Goal: Find specific page/section: Find specific page/section

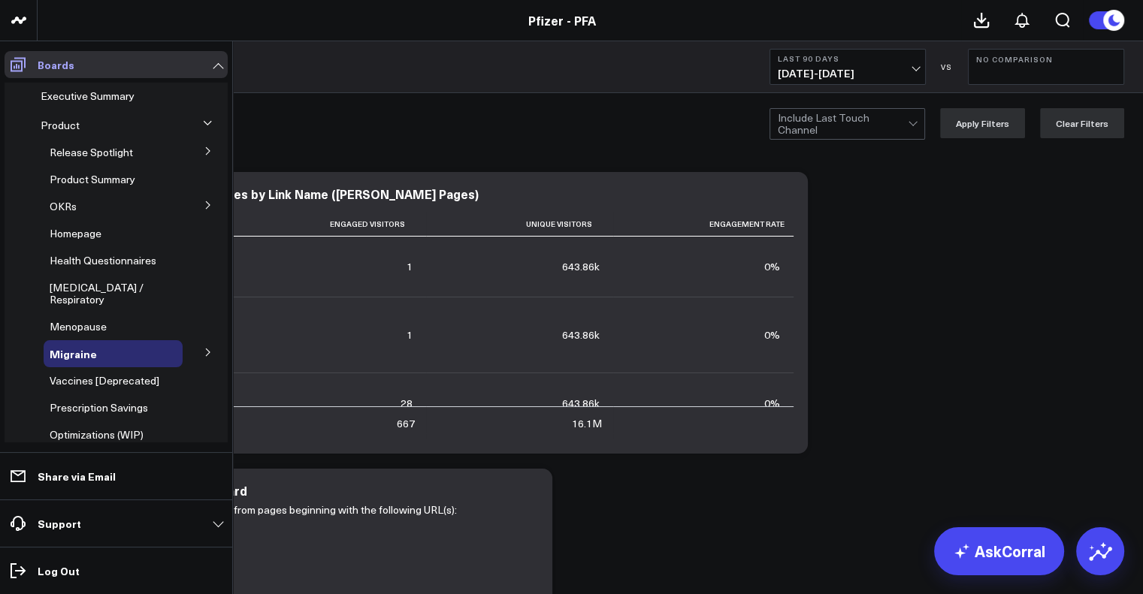
click at [18, 66] on icon at bounding box center [18, 65] width 18 height 18
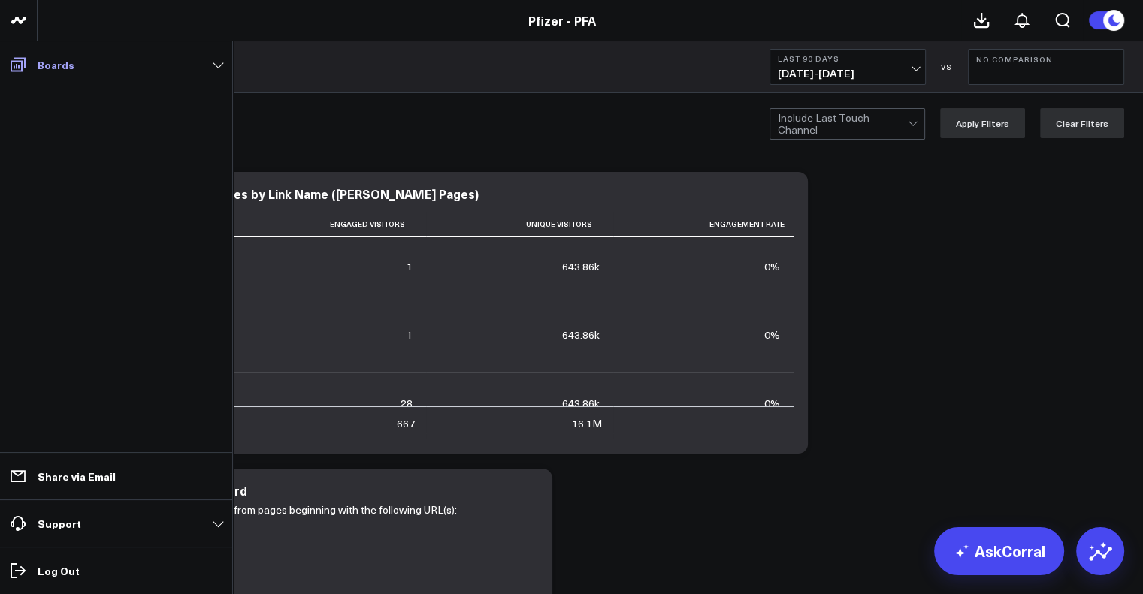
click at [65, 67] on p "Boards" at bounding box center [56, 65] width 37 height 12
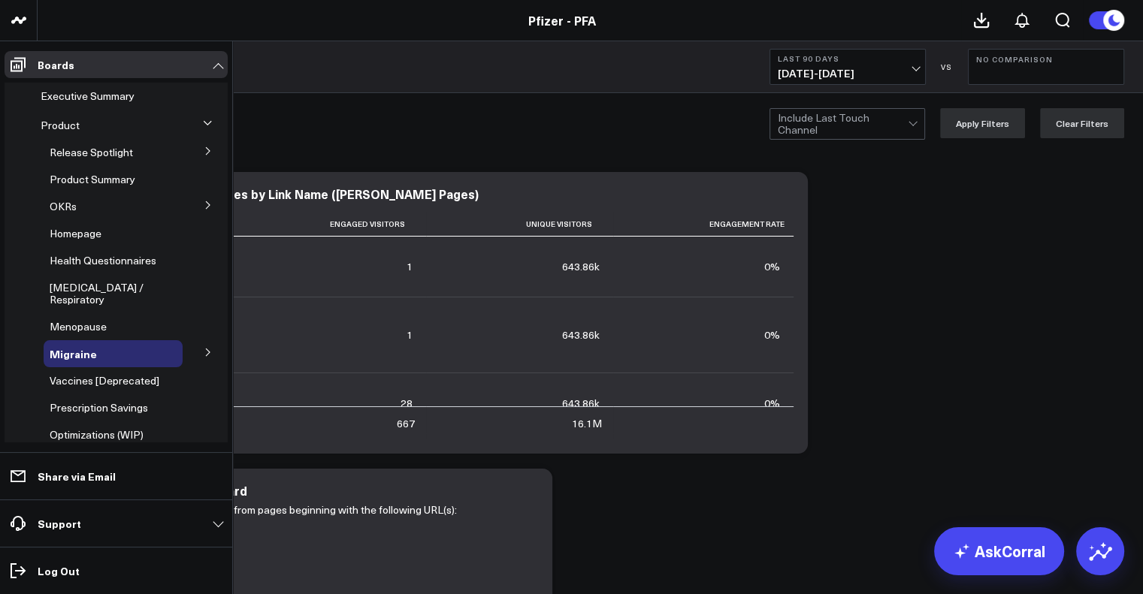
click at [205, 150] on button at bounding box center [208, 150] width 39 height 23
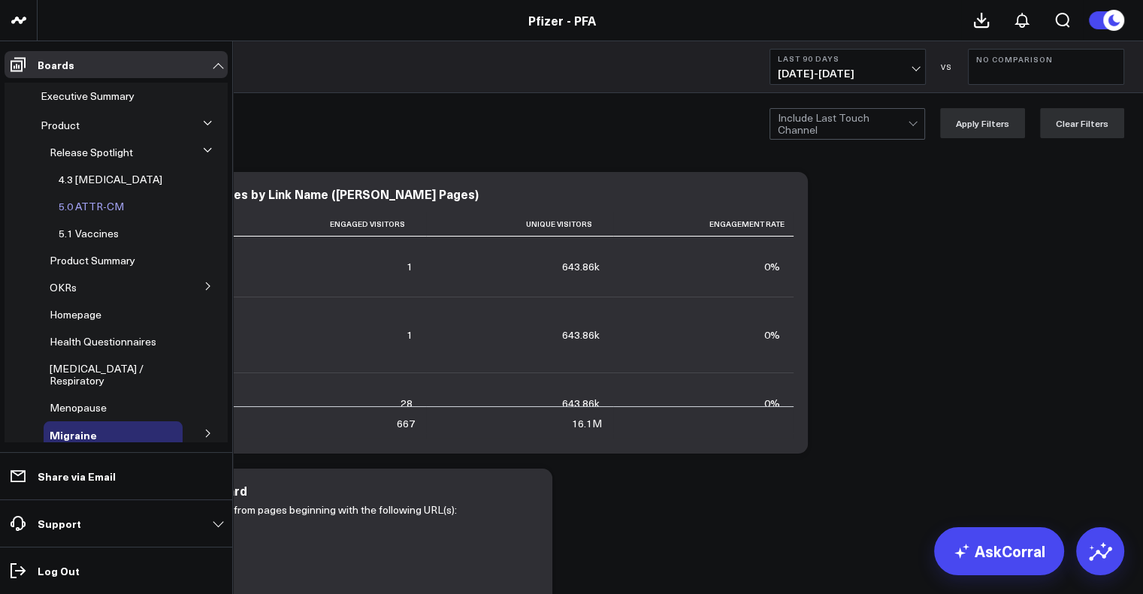
click at [110, 204] on span "5.0 ATTR-CM" at bounding box center [91, 206] width 65 height 14
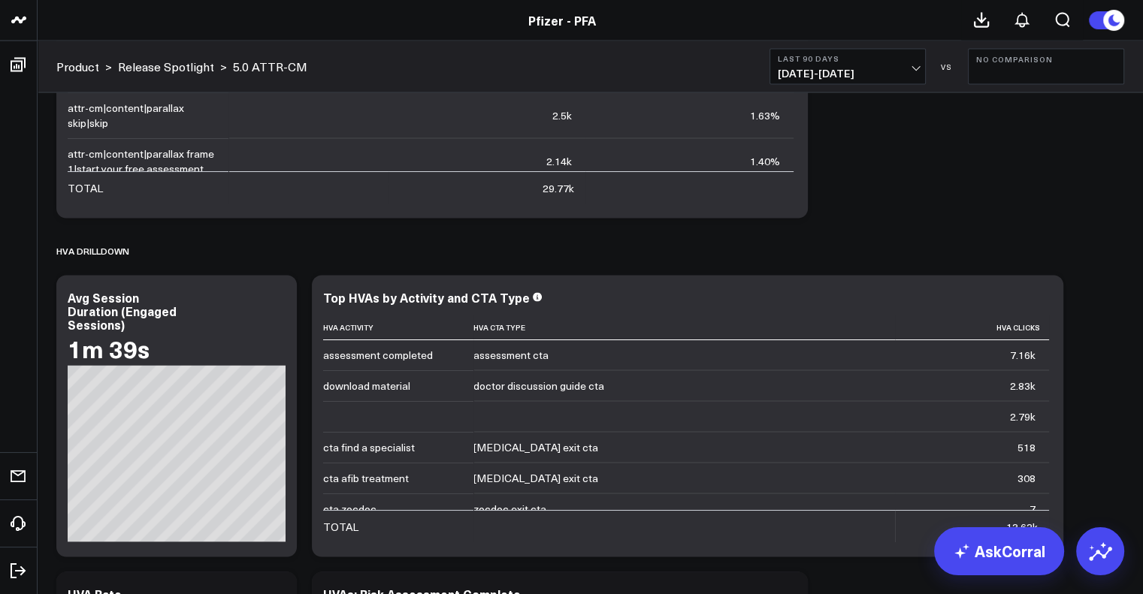
scroll to position [3148, 0]
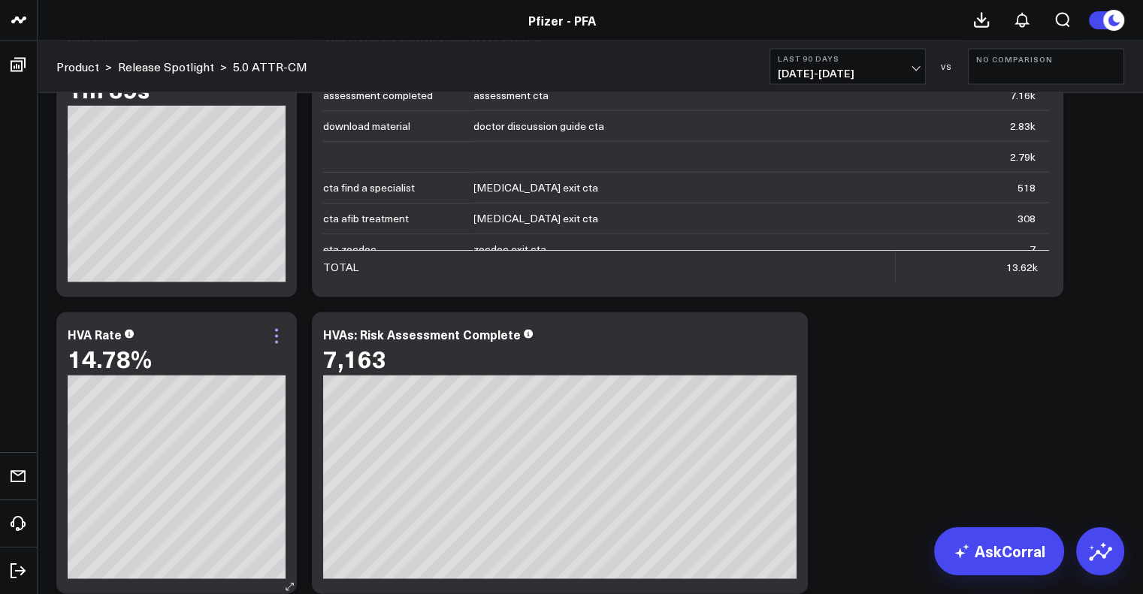
click at [277, 340] on icon at bounding box center [276, 337] width 18 height 18
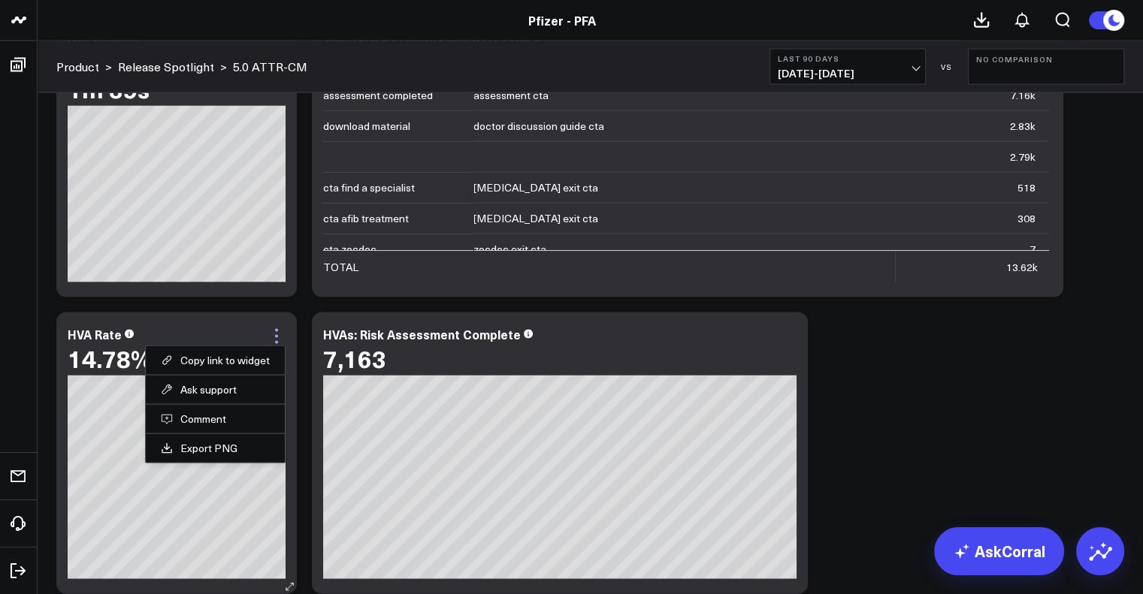
click at [277, 340] on icon at bounding box center [276, 337] width 18 height 18
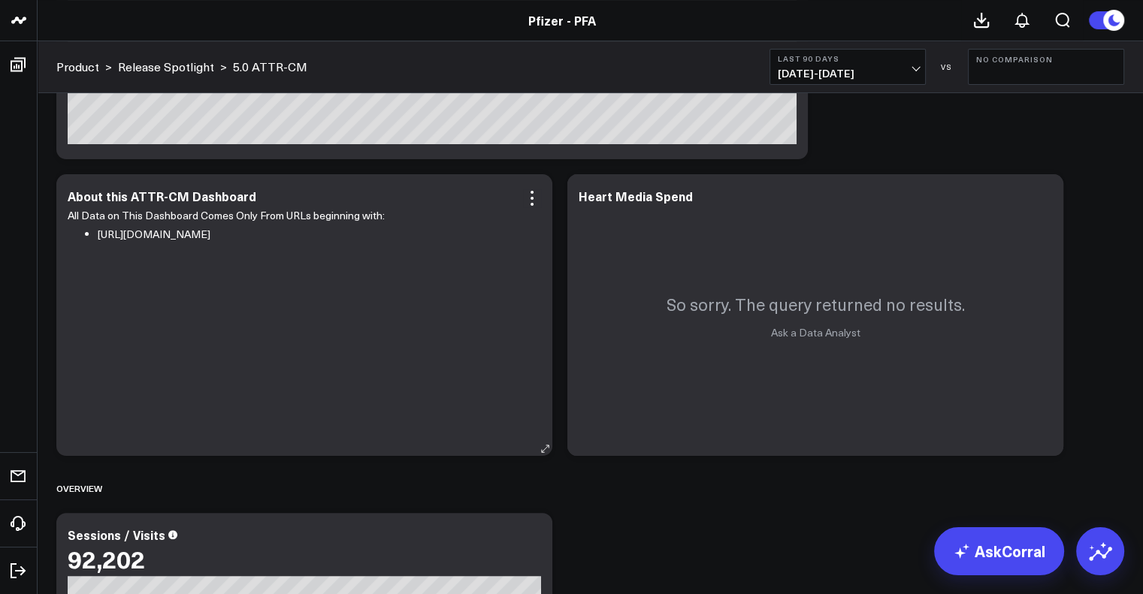
scroll to position [255, 0]
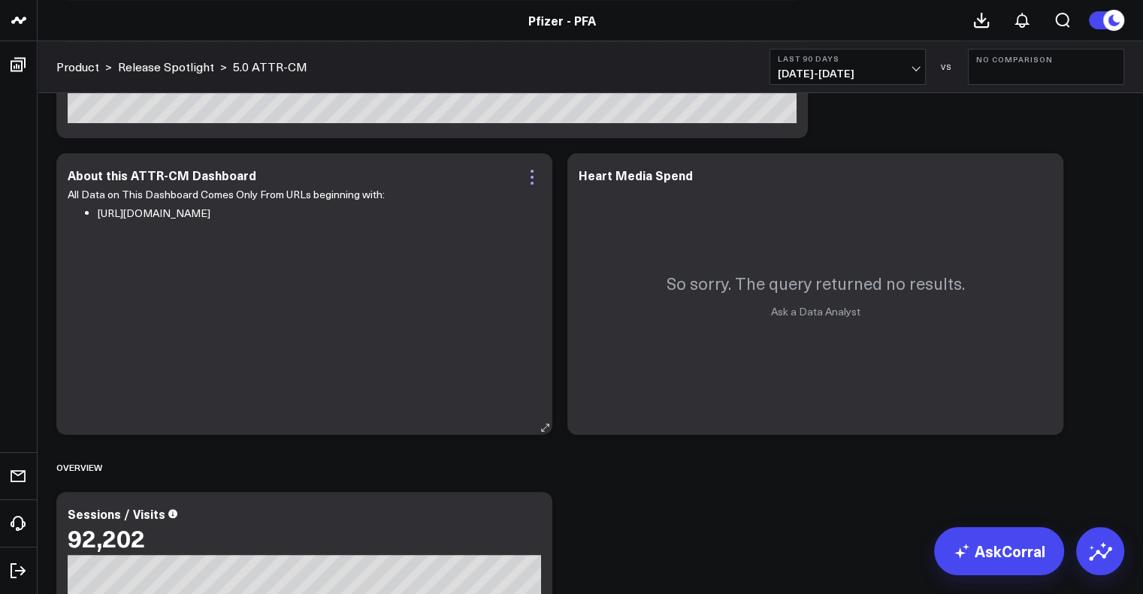
click at [539, 176] on icon at bounding box center [532, 177] width 18 height 18
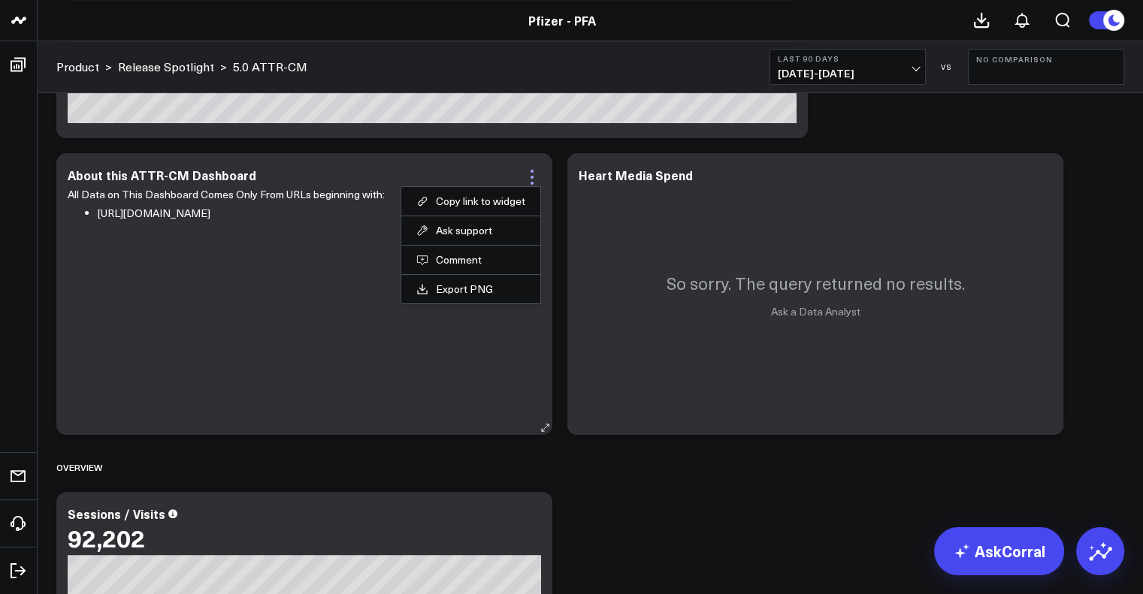
click at [529, 173] on icon at bounding box center [532, 177] width 18 height 18
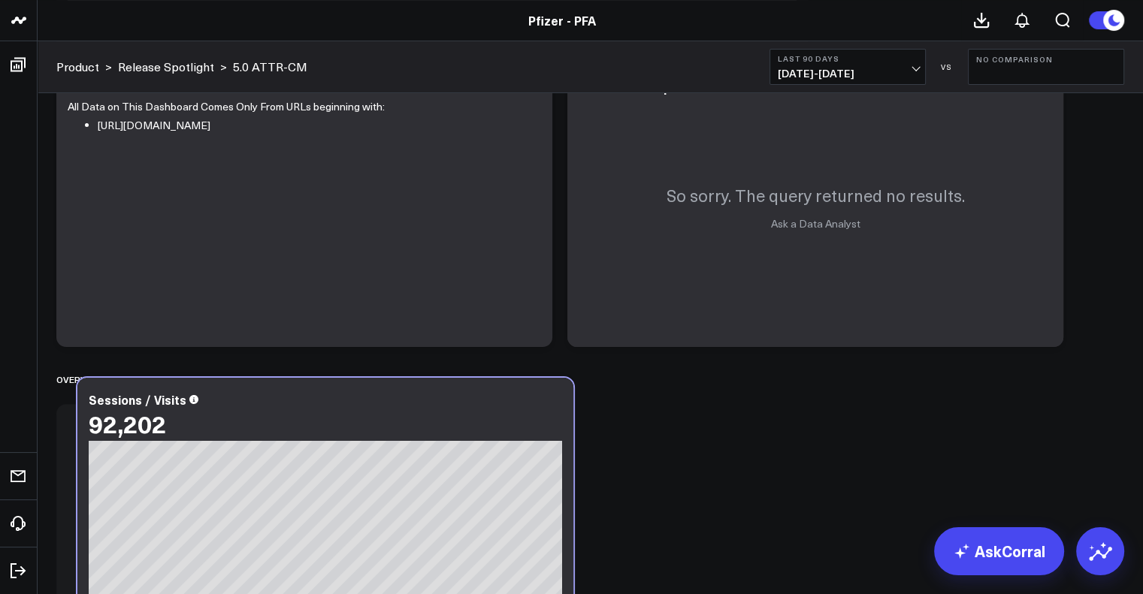
scroll to position [412, 0]
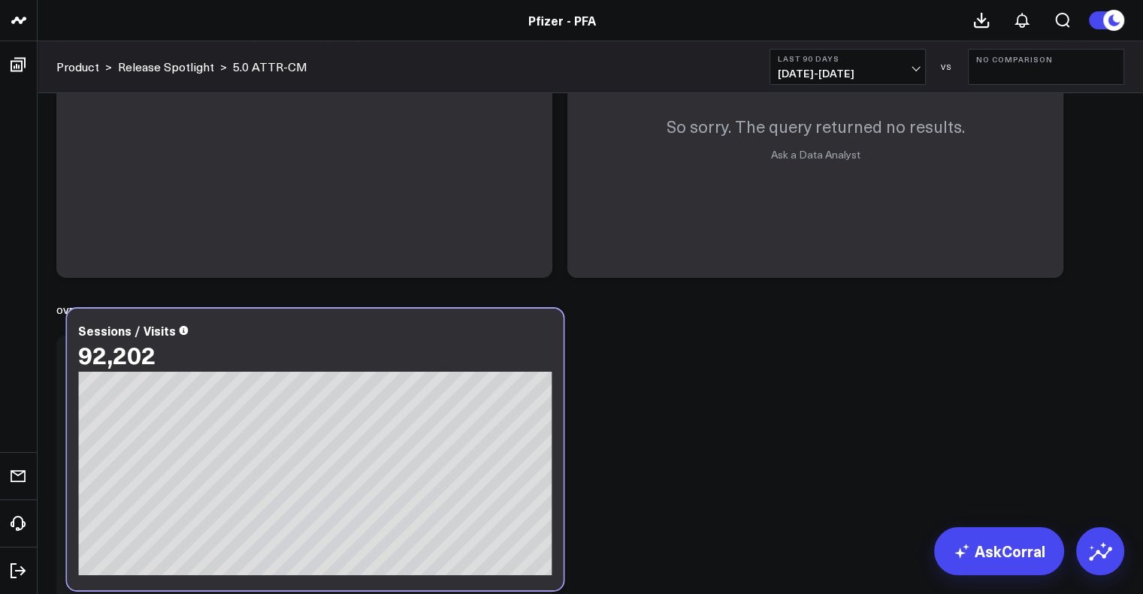
click at [419, 405] on div "Sessions / Visits 92,202 [#fff fontSize:14px lineHeight:16px][DATE][/] [#fff fo…" at bounding box center [315, 450] width 496 height 282
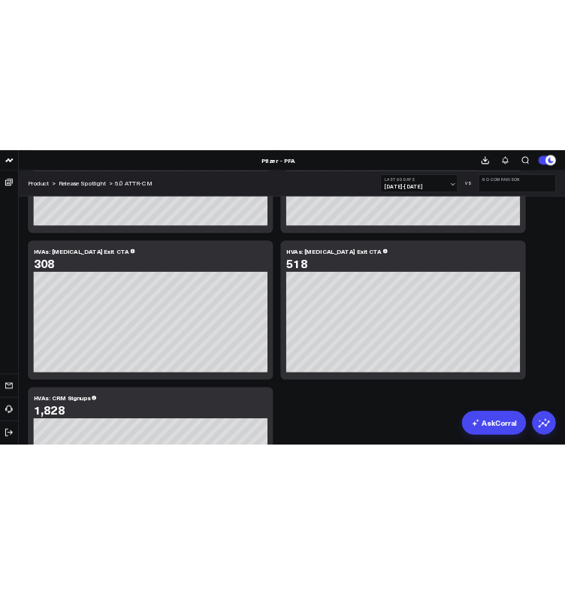
scroll to position [3870, 0]
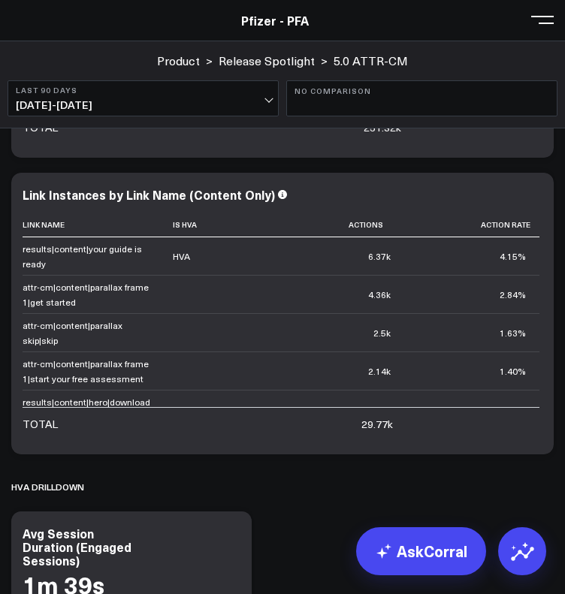
click at [283, 441] on div "Link Instances by Link Name (Content Only) Link Name Is Hva Actions Action Rate…" at bounding box center [282, 314] width 542 height 282
